Goal: Browse casually

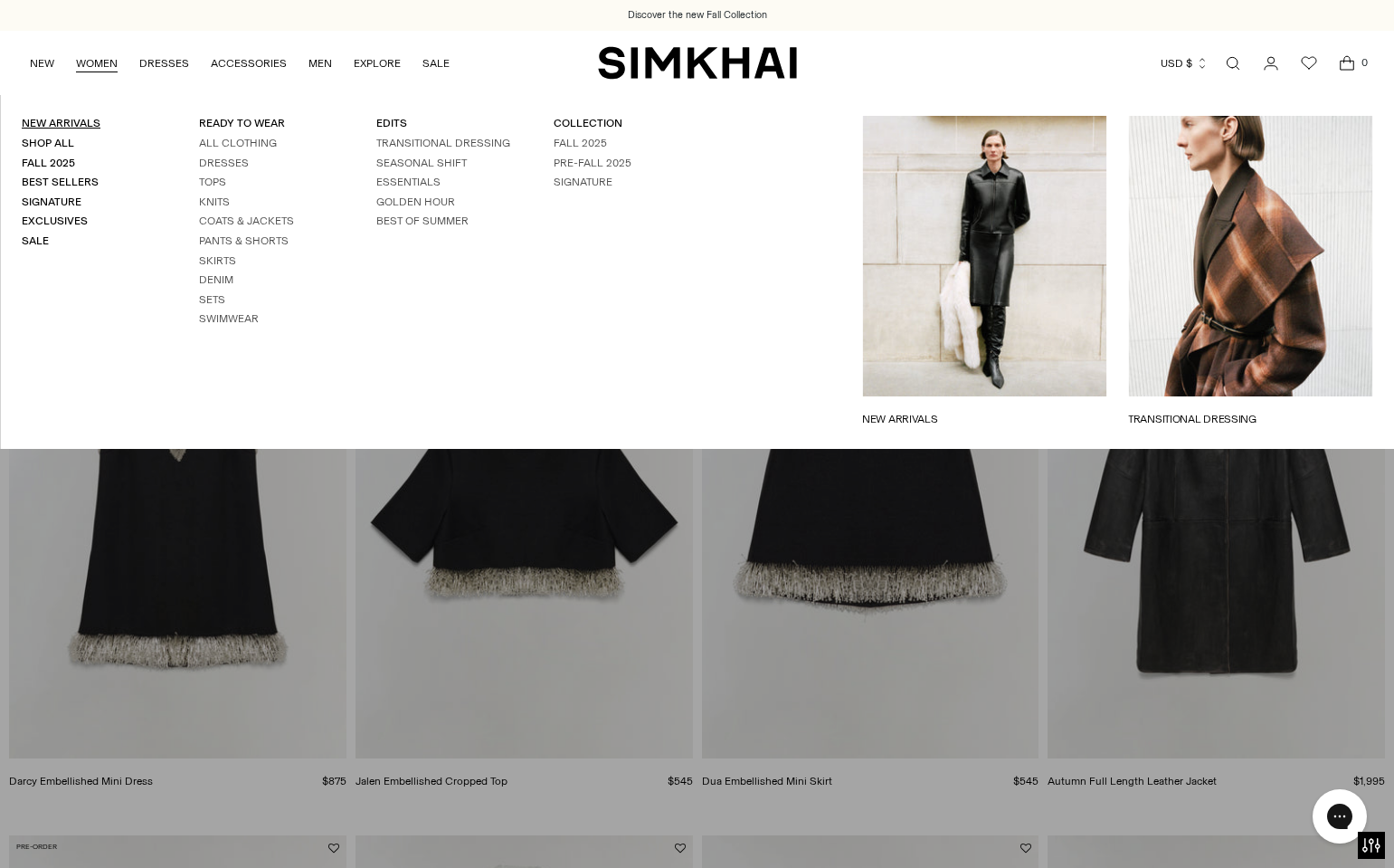
click at [53, 121] on link "New Arrivals" at bounding box center [61, 123] width 78 height 13
